Goal: Information Seeking & Learning: Learn about a topic

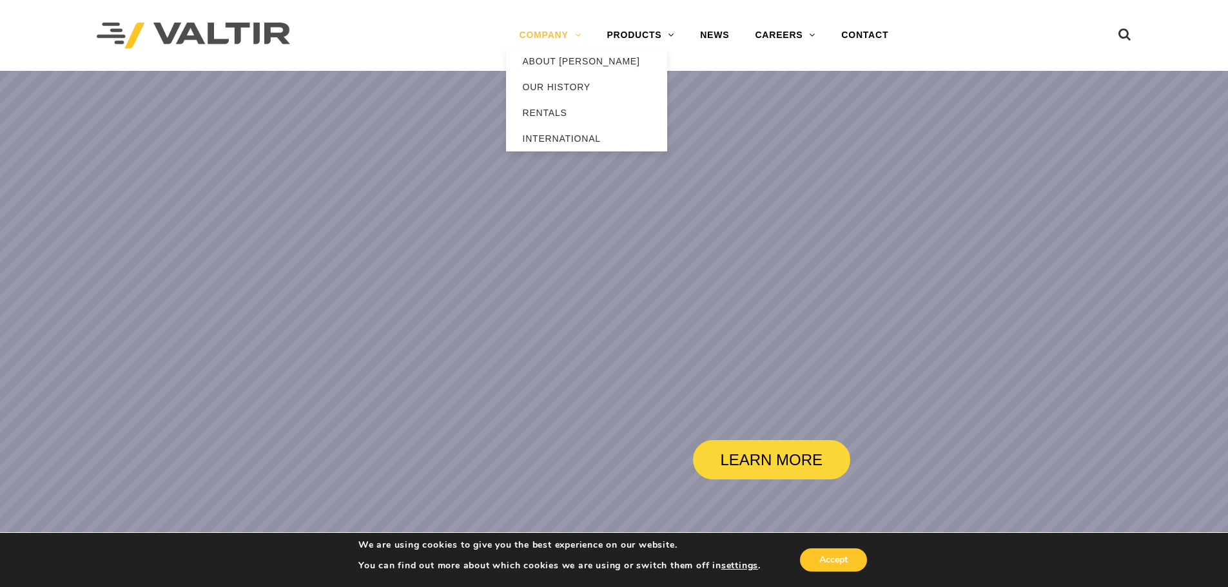
click at [539, 34] on link "COMPANY" at bounding box center [550, 36] width 88 height 26
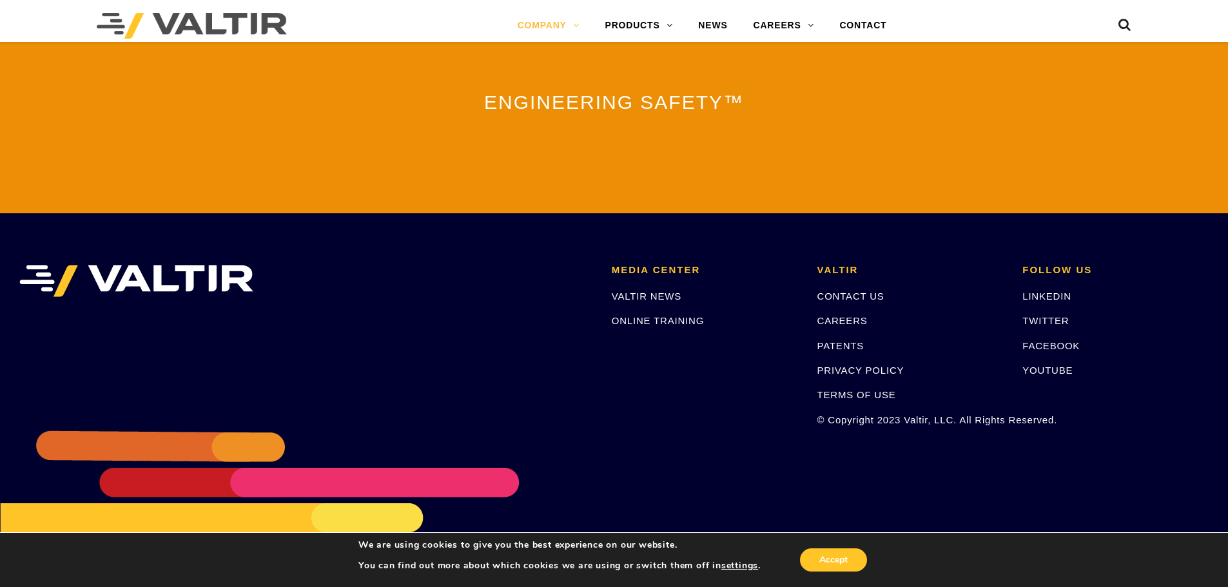
scroll to position [2856, 0]
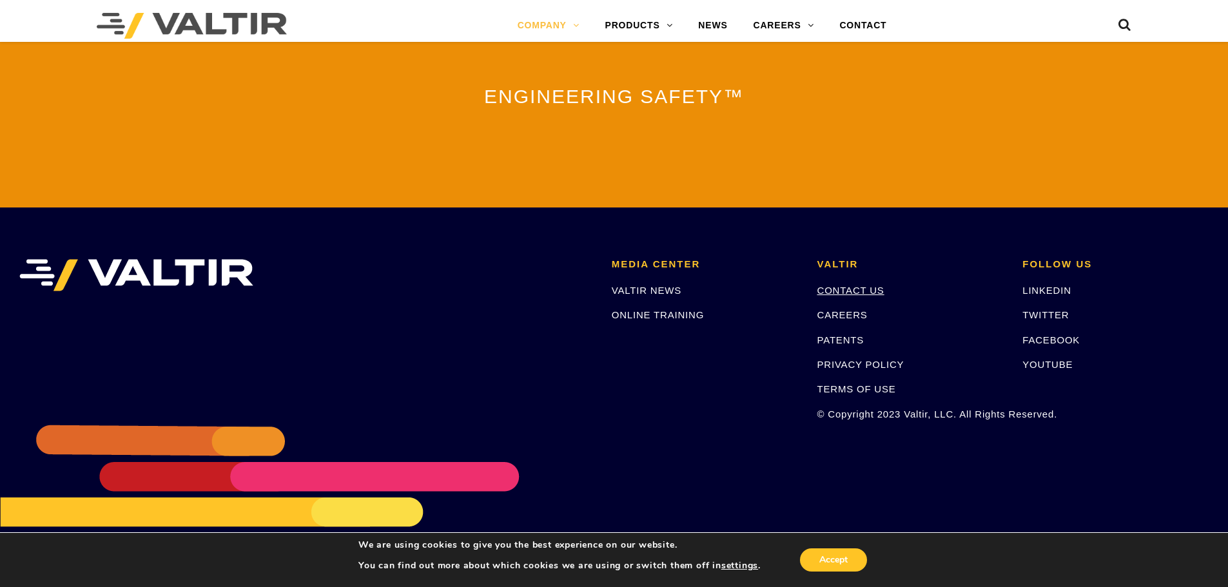
click at [852, 285] on link "CONTACT US" at bounding box center [851, 290] width 67 height 11
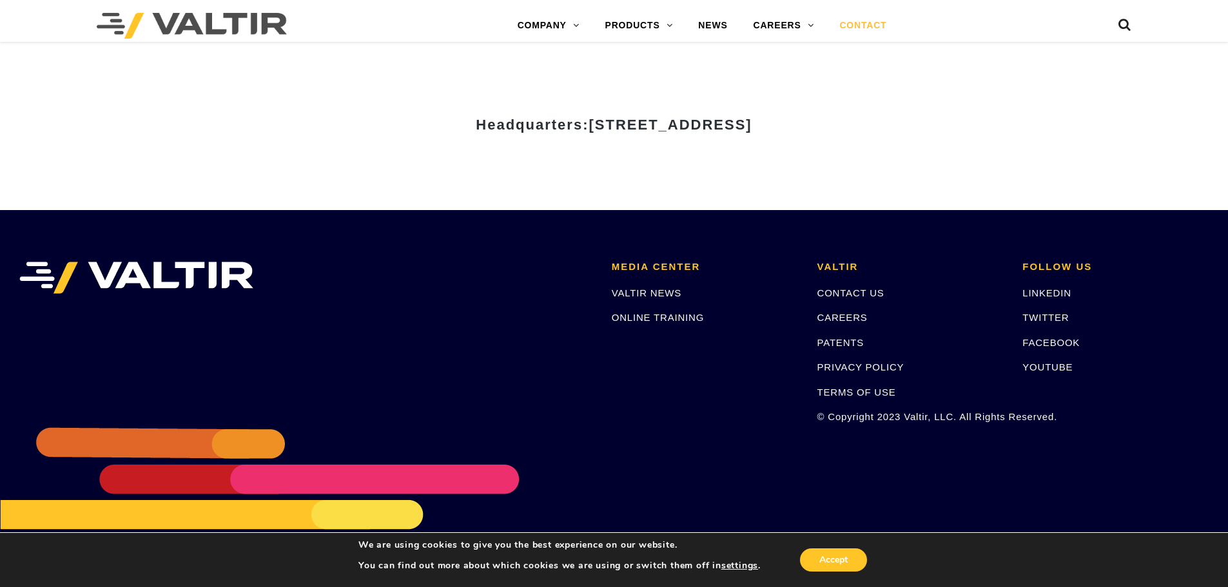
scroll to position [1796, 0]
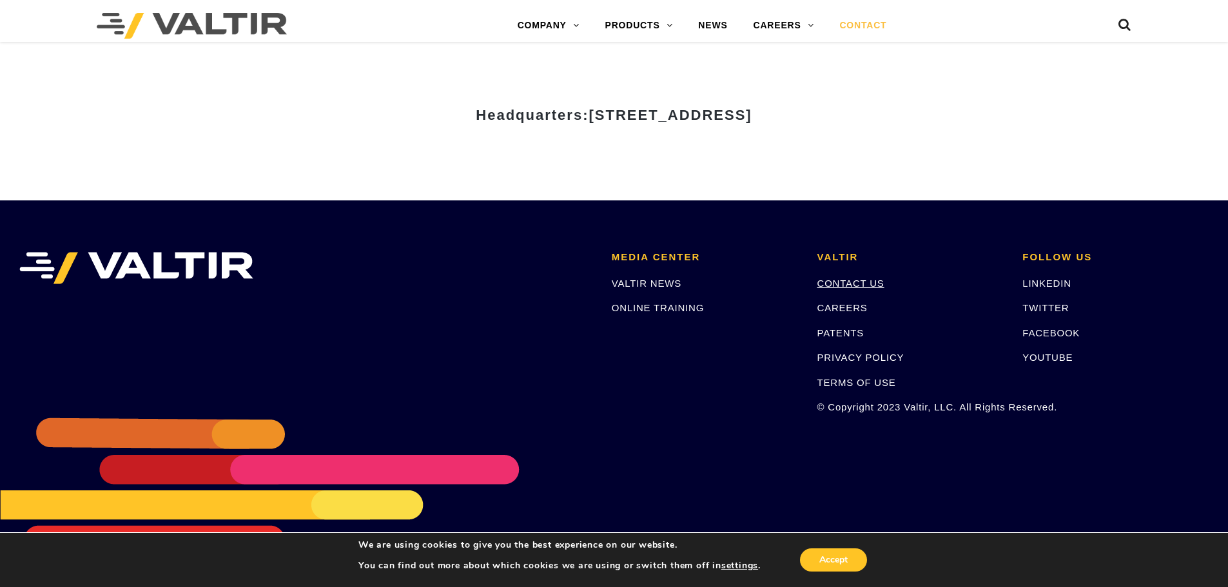
click at [840, 278] on link "CONTACT US" at bounding box center [851, 283] width 67 height 11
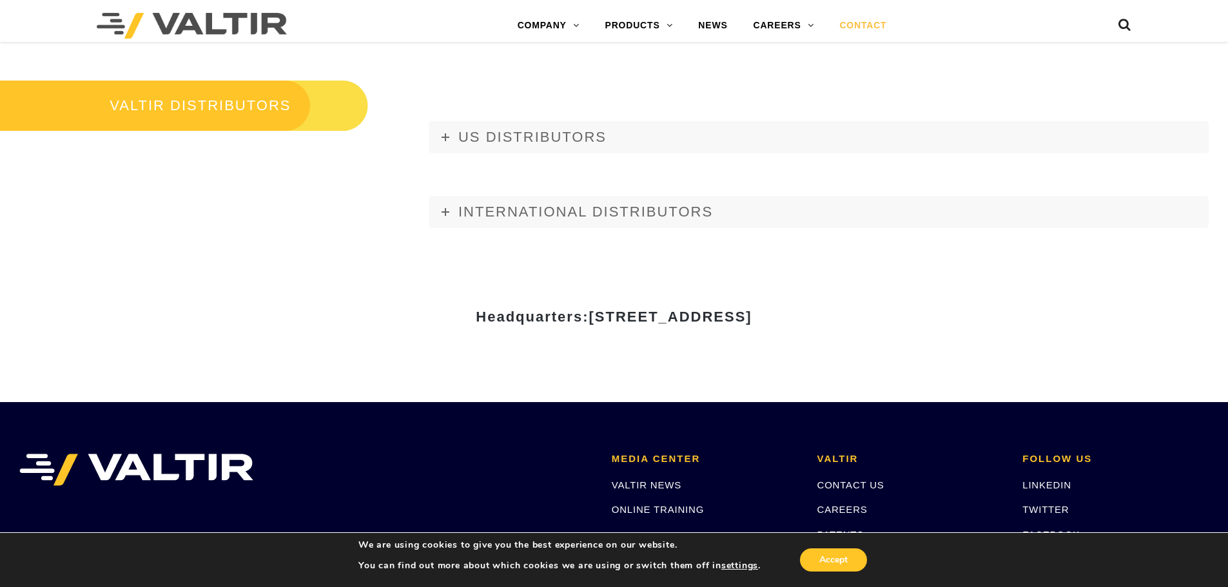
scroll to position [1603, 0]
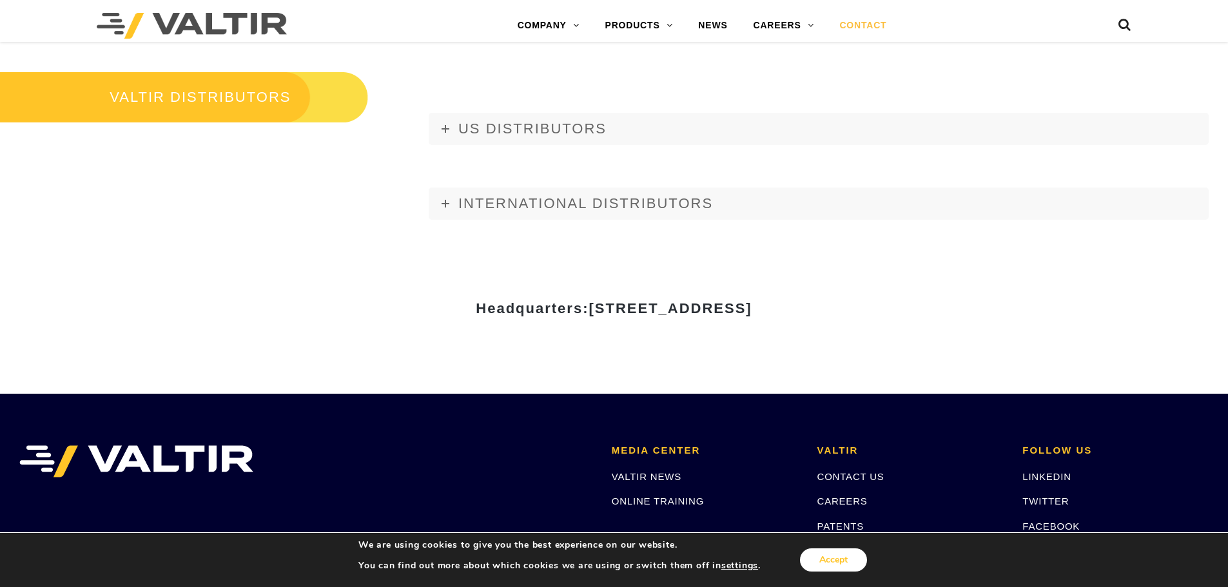
click at [852, 566] on button "Accept" at bounding box center [833, 560] width 67 height 23
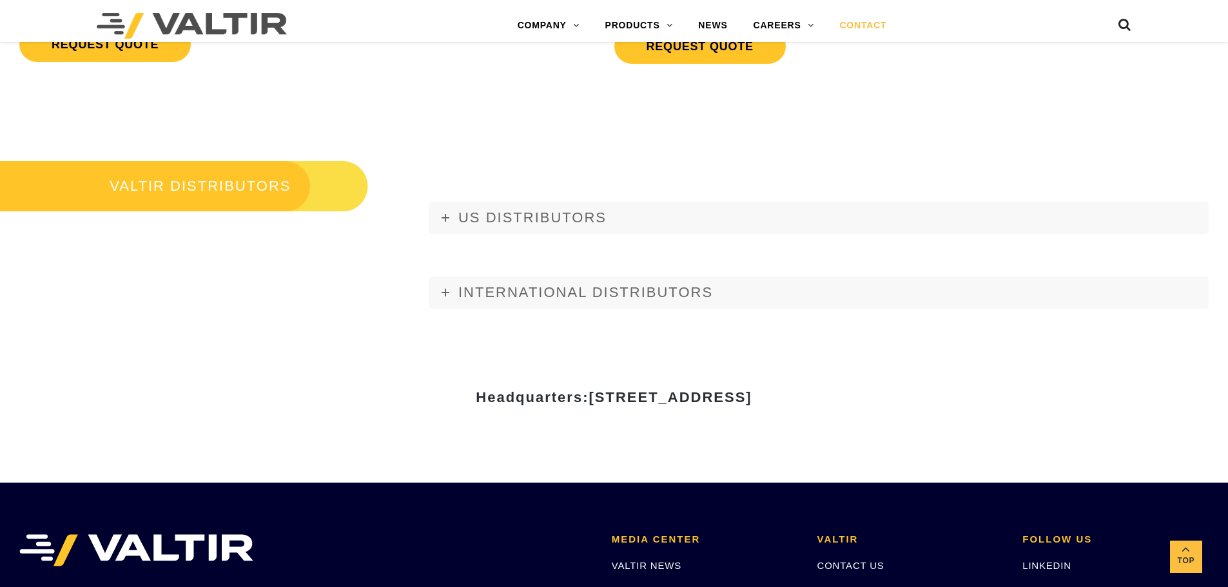
scroll to position [1410, 0]
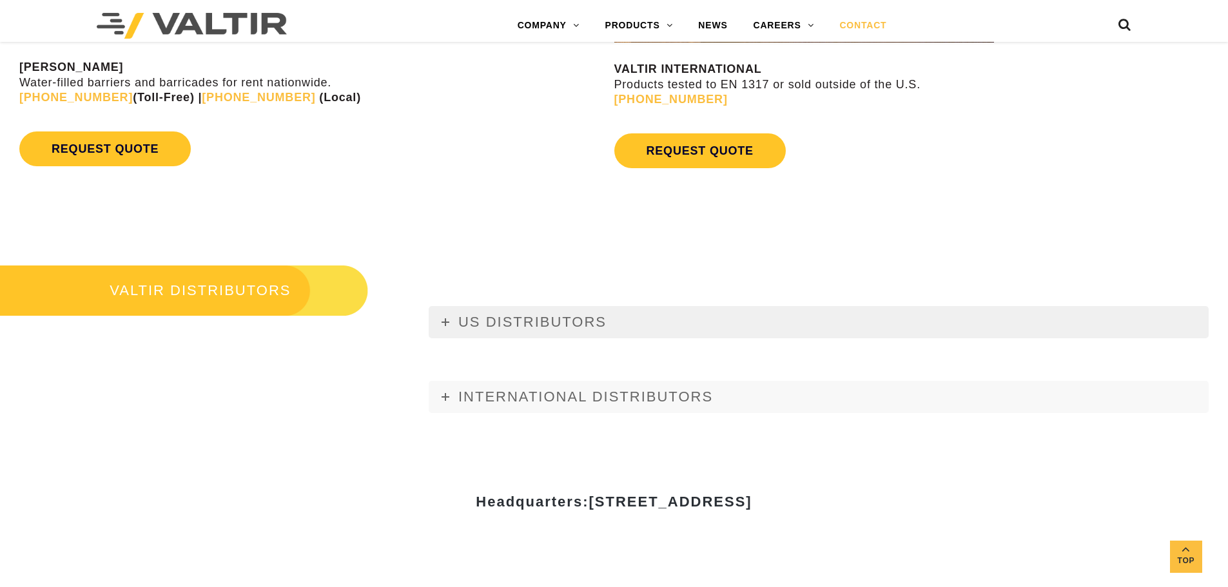
click at [447, 324] on icon at bounding box center [446, 323] width 8 height 8
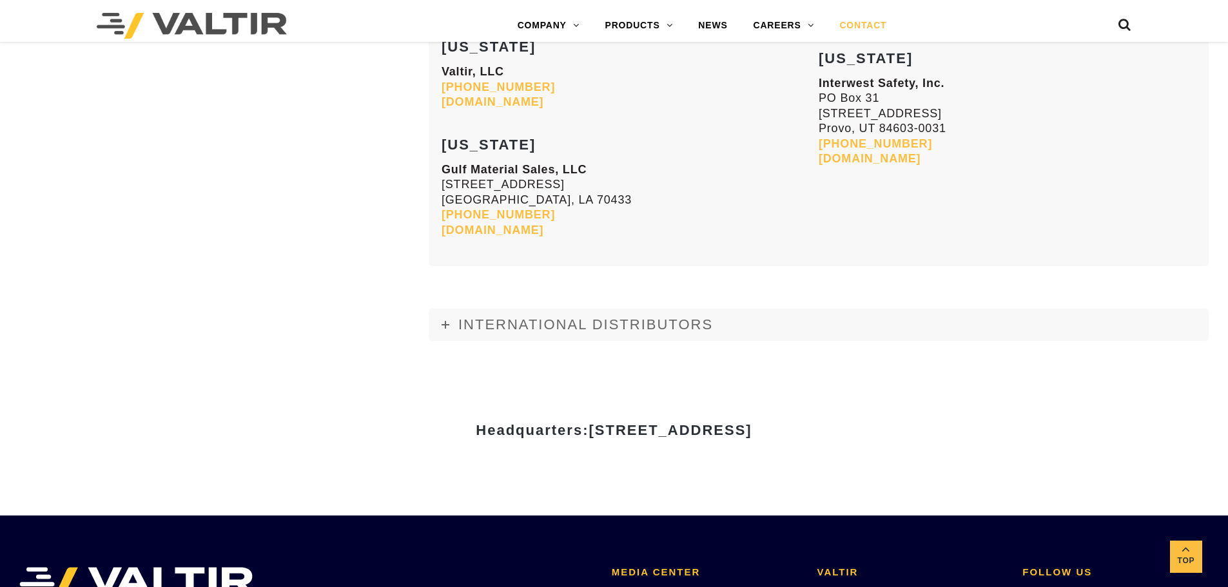
scroll to position [5536, 0]
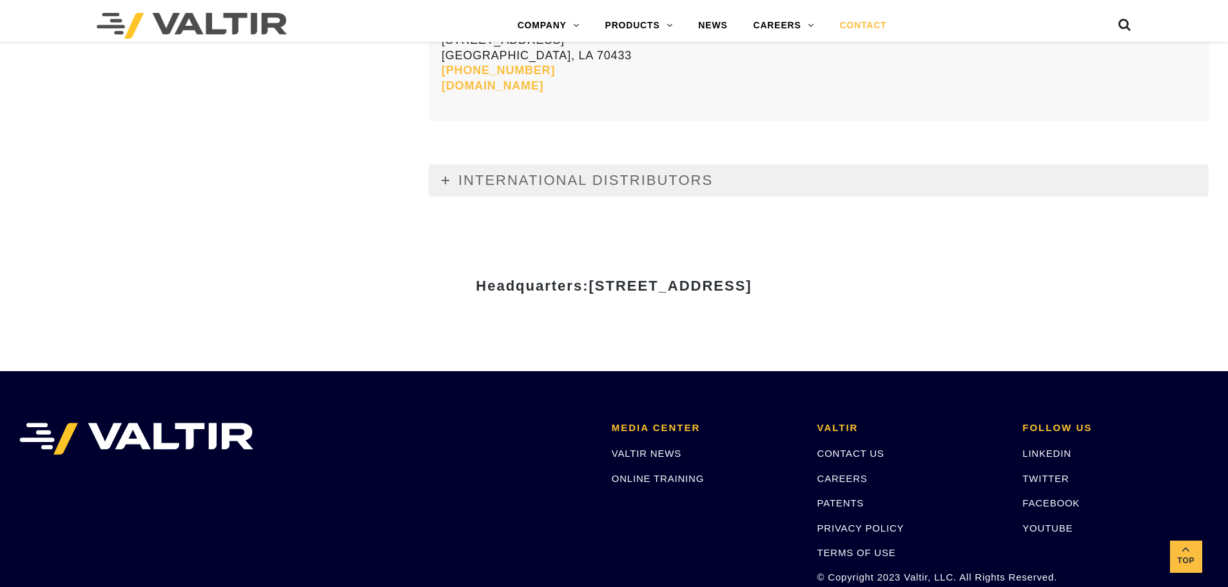
click at [446, 181] on icon at bounding box center [446, 181] width 8 height 8
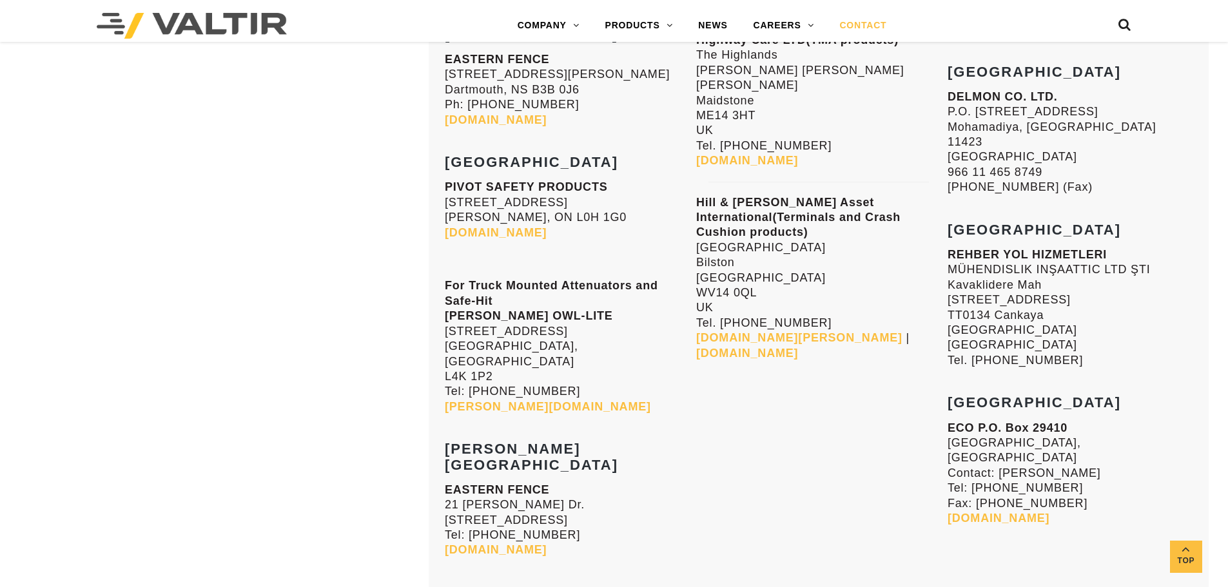
scroll to position [9212, 0]
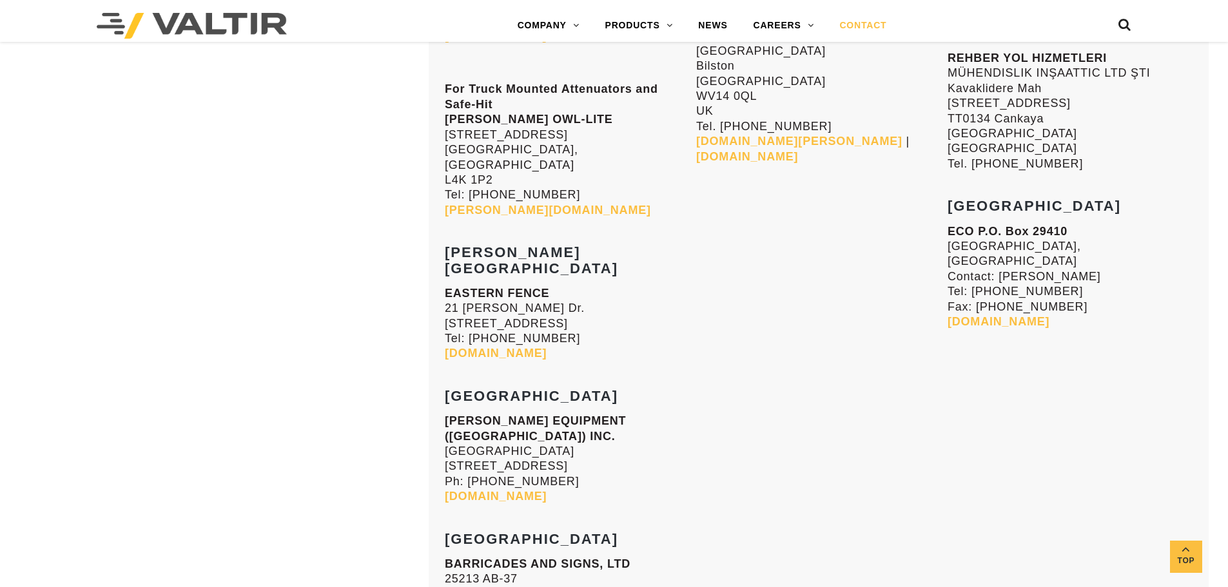
click at [865, 26] on link "CONTACT" at bounding box center [863, 26] width 73 height 26
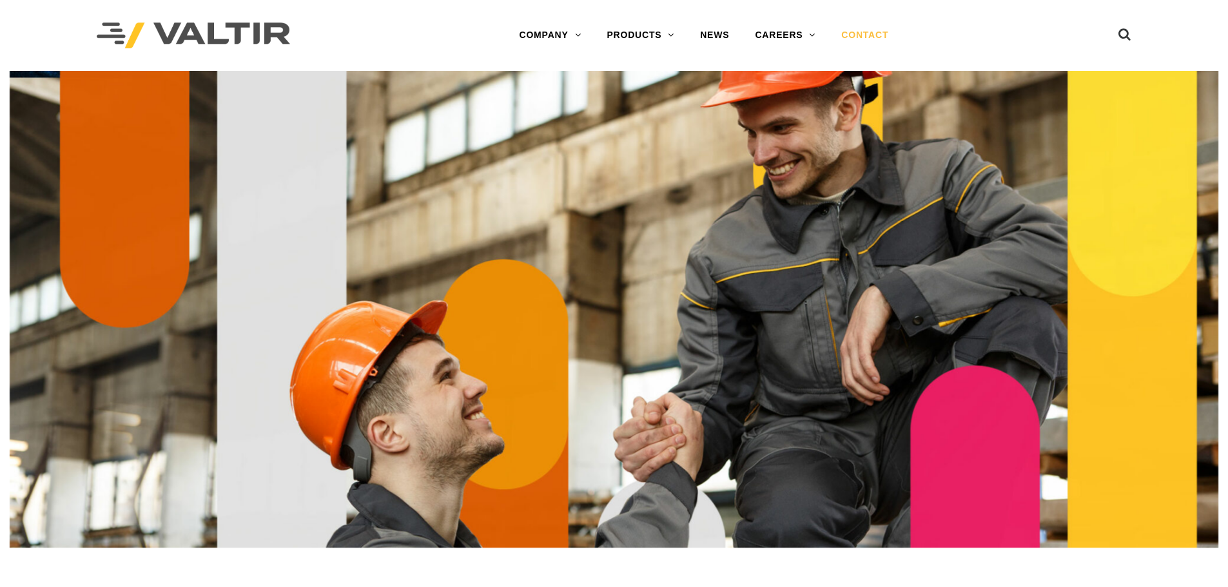
click at [369, 16] on div at bounding box center [242, 35] width 291 height 71
click at [230, 42] on img at bounding box center [193, 36] width 193 height 26
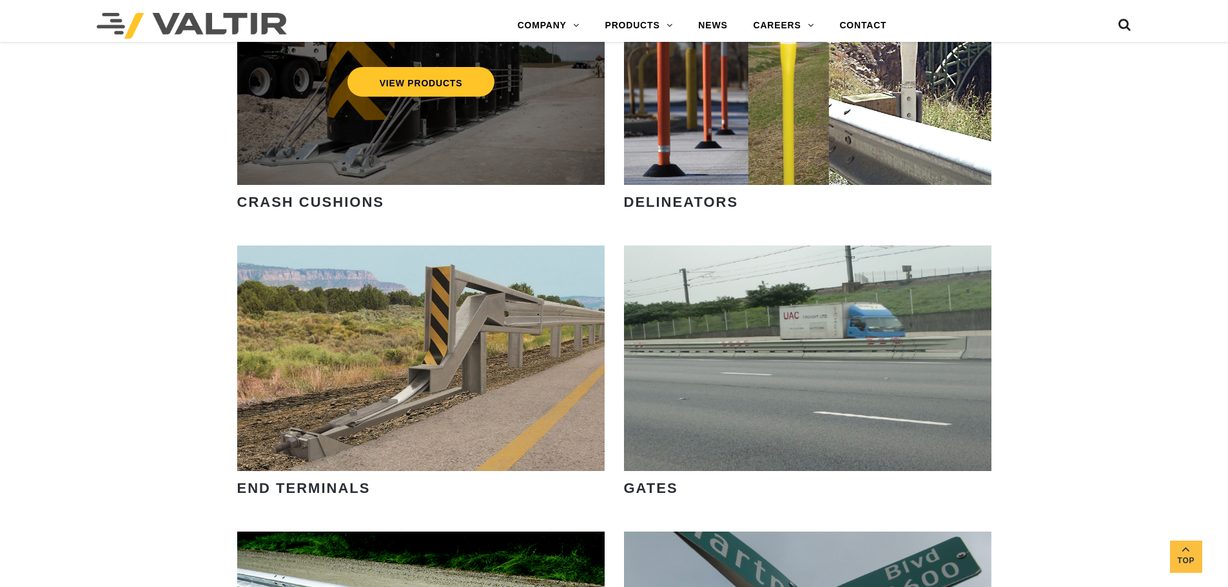
scroll to position [1032, 0]
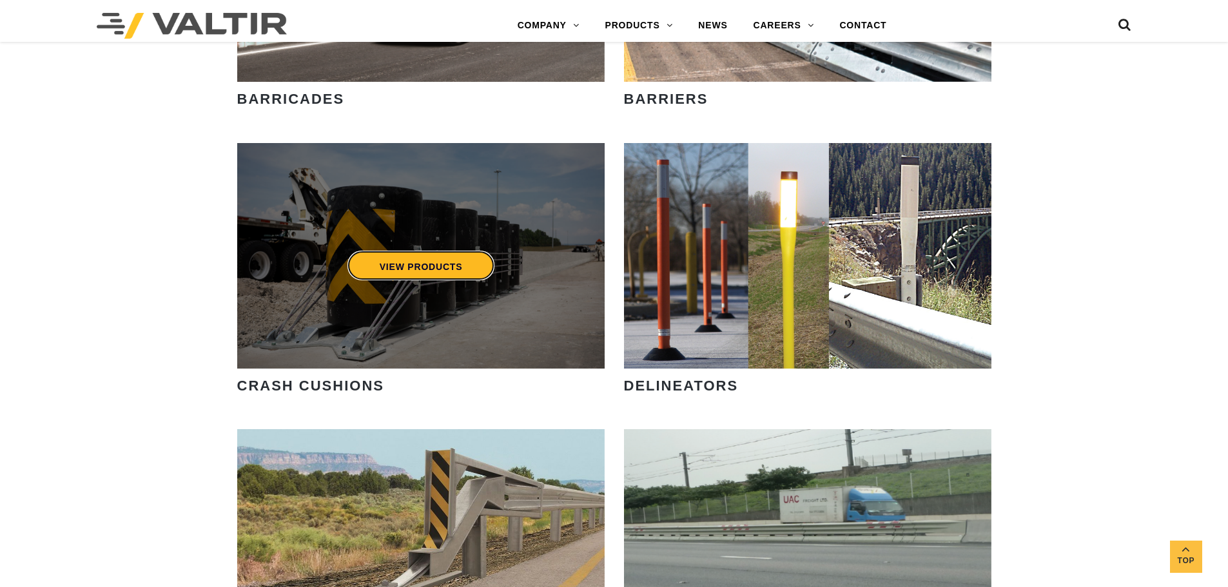
click at [429, 266] on link "VIEW PRODUCTS" at bounding box center [421, 266] width 148 height 30
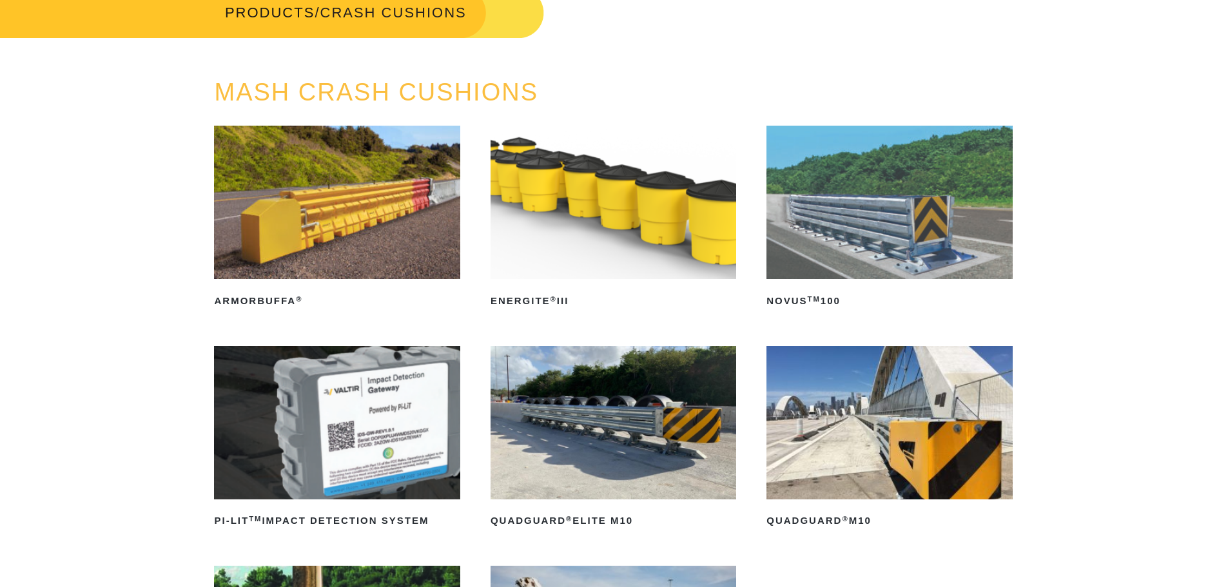
scroll to position [258, 0]
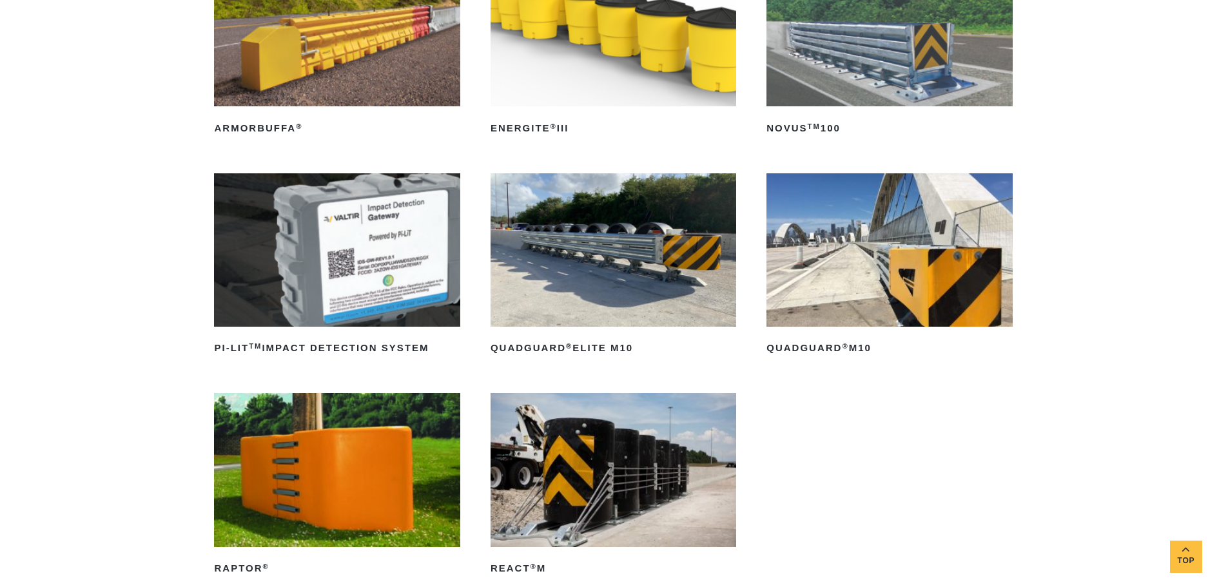
click at [1160, 208] on div "MASH CRASH CUSHIONS ArmorBuffa ® Read more ENERGITE ® III Read more NOVUS TM 10…" at bounding box center [614, 291] width 1228 height 769
drag, startPoint x: 1145, startPoint y: 248, endPoint x: 1148, endPoint y: 255, distance: 7.2
click at [1148, 254] on div "MASH CRASH CUSHIONS ArmorBuffa ® Read more ENERGITE ® III Read more NOVUS TM 10…" at bounding box center [614, 291] width 1228 height 769
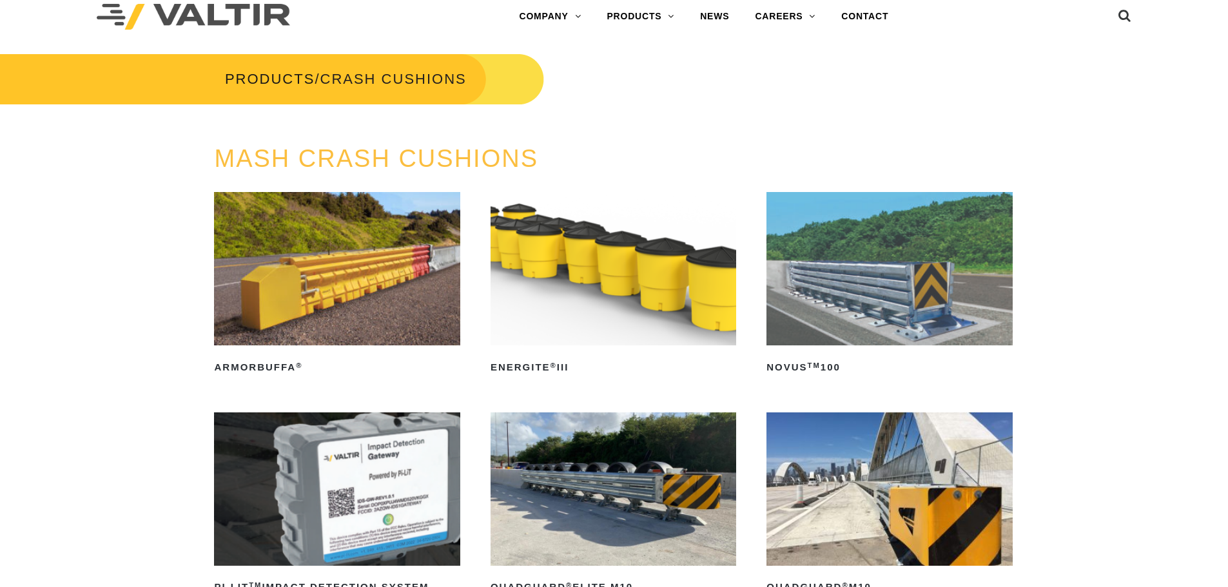
scroll to position [0, 0]
